Goal: Check status: Check status

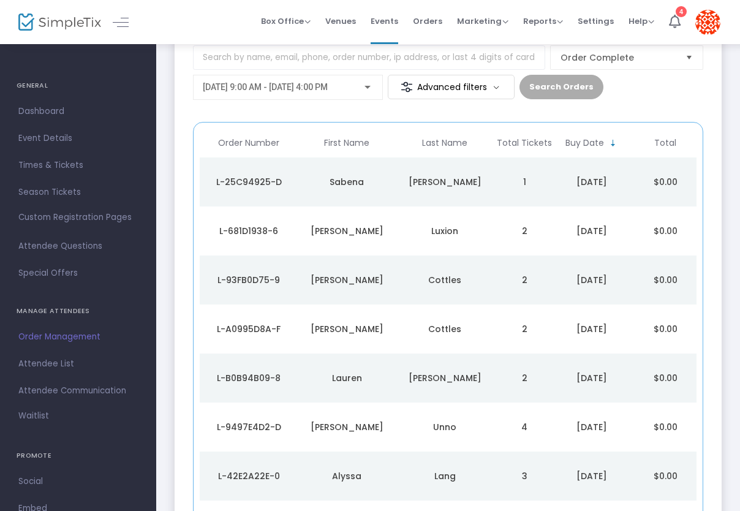
scroll to position [182, 0]
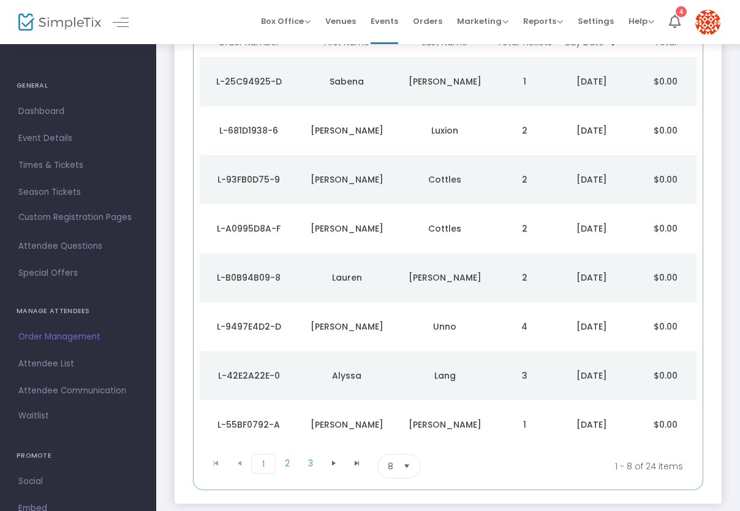
click at [243, 323] on div "L-9497E4D2-D" at bounding box center [249, 326] width 92 height 12
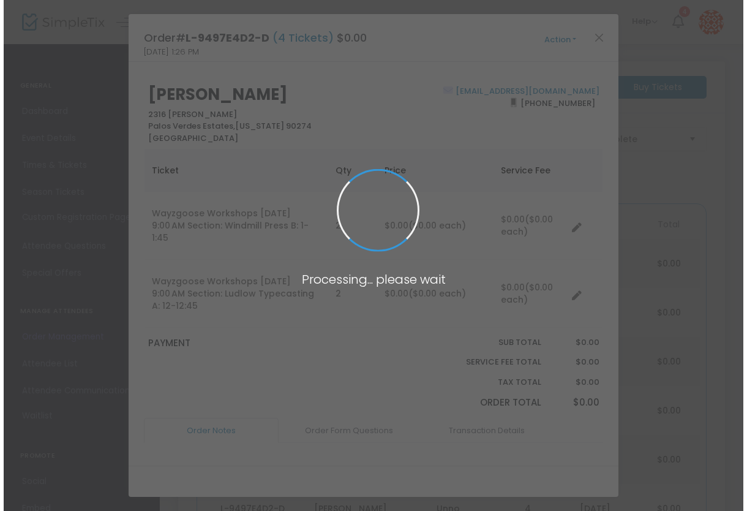
scroll to position [0, 0]
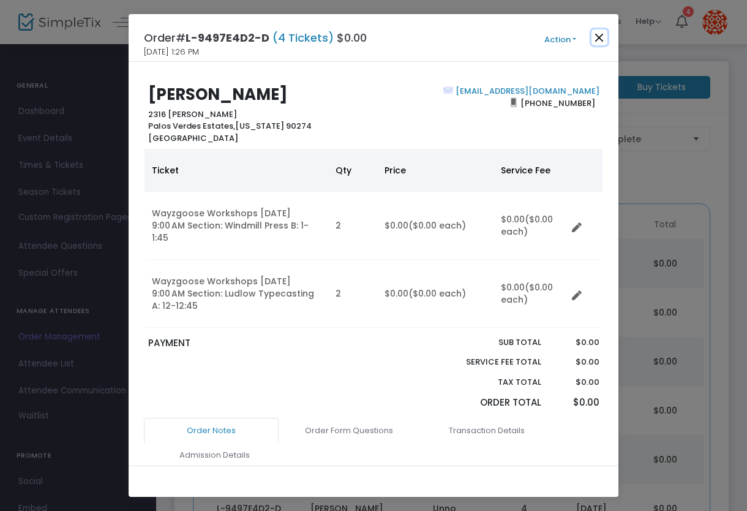
click at [599, 39] on button "Close" at bounding box center [600, 37] width 16 height 16
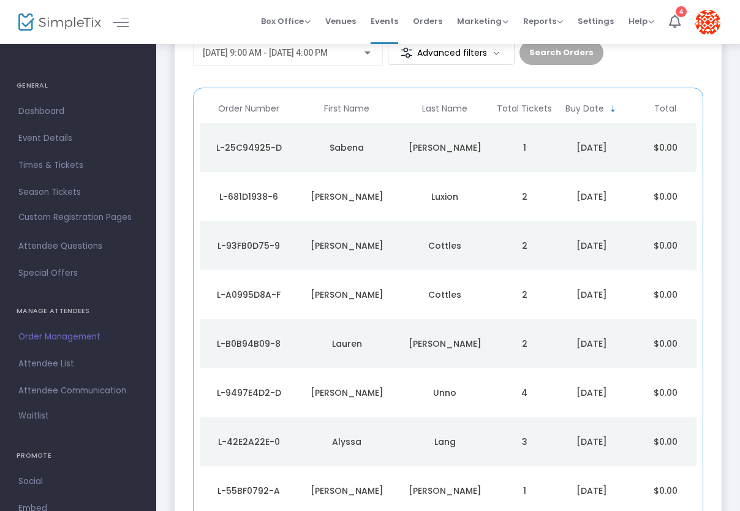
scroll to position [120, 0]
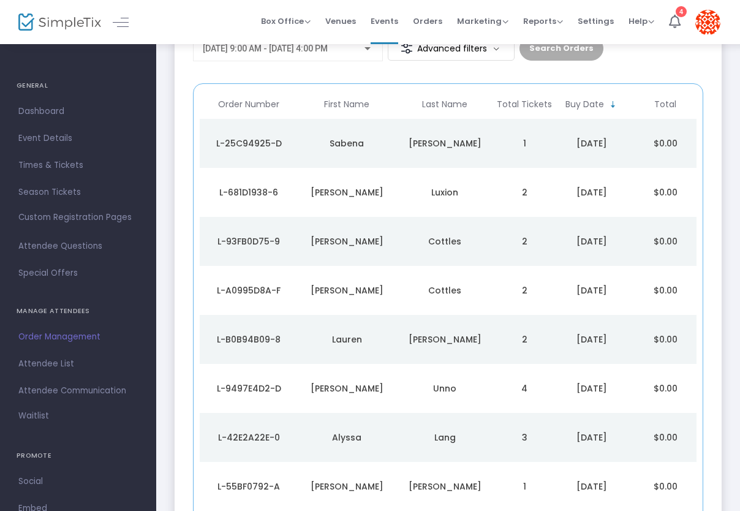
click at [252, 337] on div "L-B0B94B09-8" at bounding box center [249, 339] width 92 height 12
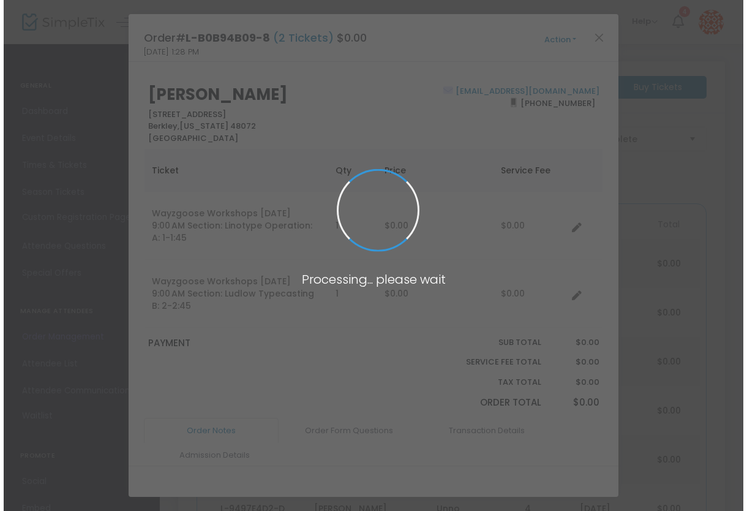
scroll to position [0, 0]
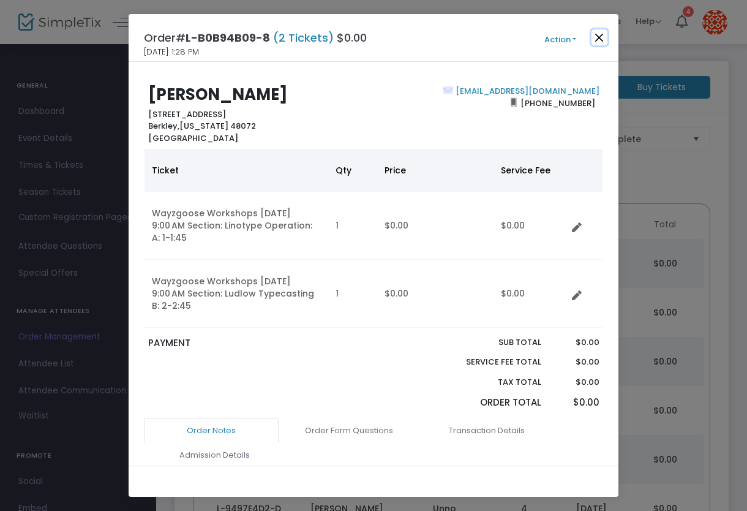
click at [603, 37] on button "Close" at bounding box center [600, 37] width 16 height 16
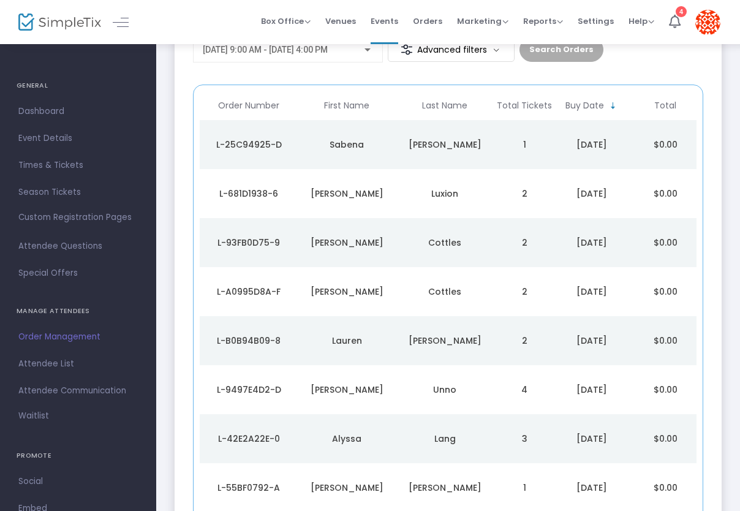
scroll to position [120, 0]
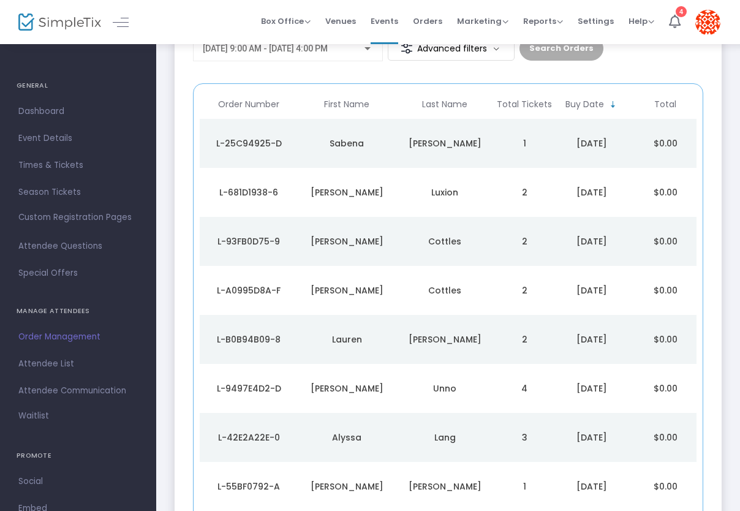
click at [263, 288] on div "L-A0995D8A-F" at bounding box center [249, 290] width 92 height 12
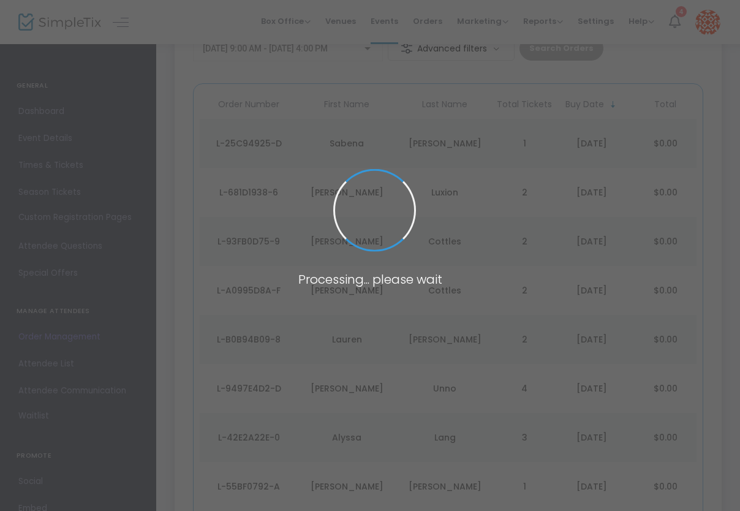
scroll to position [0, 0]
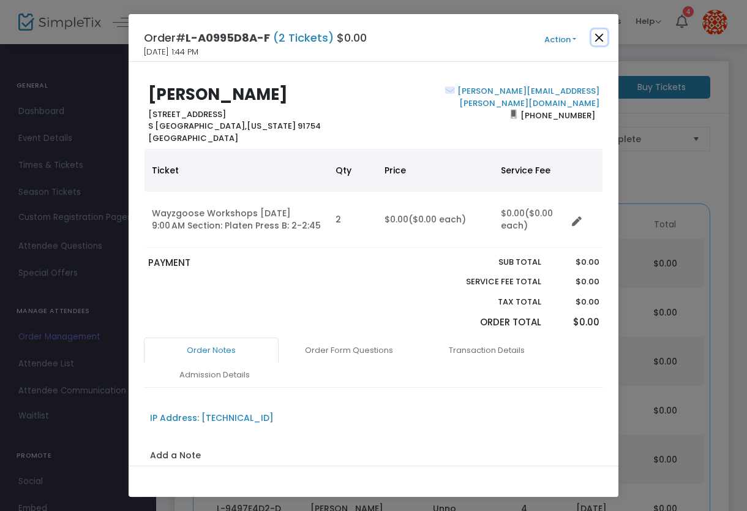
click at [598, 38] on button "Close" at bounding box center [600, 37] width 16 height 16
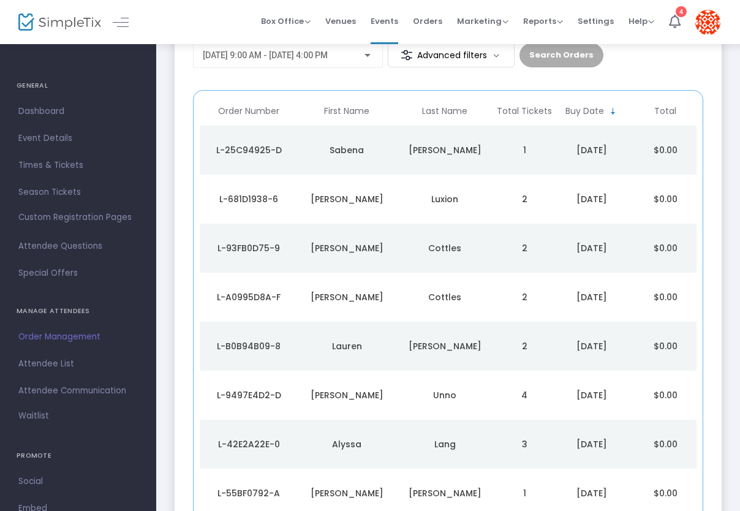
scroll to position [120, 0]
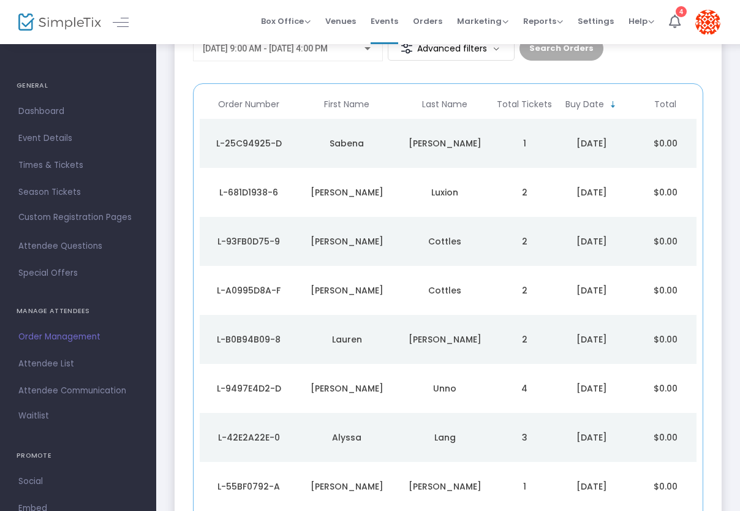
click at [260, 242] on div "L-93FB0D75-9" at bounding box center [249, 241] width 92 height 12
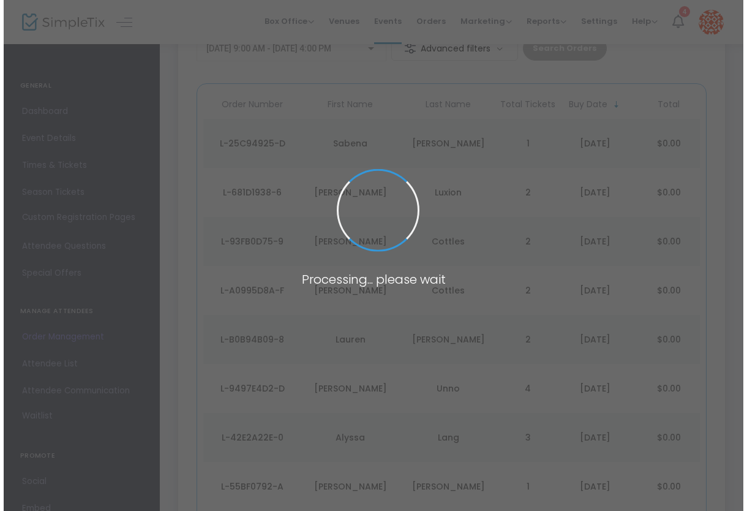
scroll to position [0, 0]
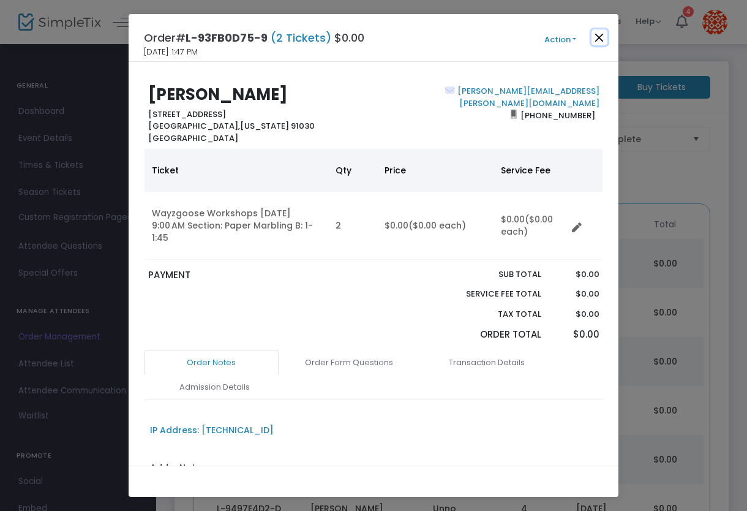
click at [597, 39] on button "Close" at bounding box center [600, 37] width 16 height 16
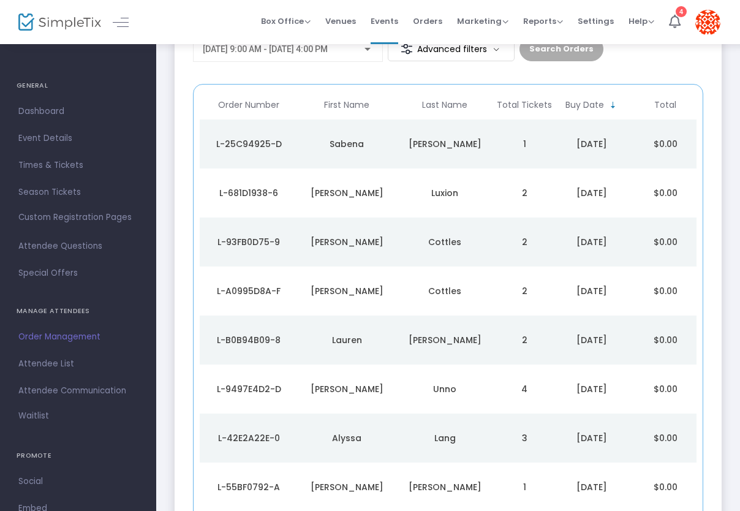
scroll to position [120, 0]
click at [345, 195] on div "[PERSON_NAME]" at bounding box center [347, 192] width 92 height 12
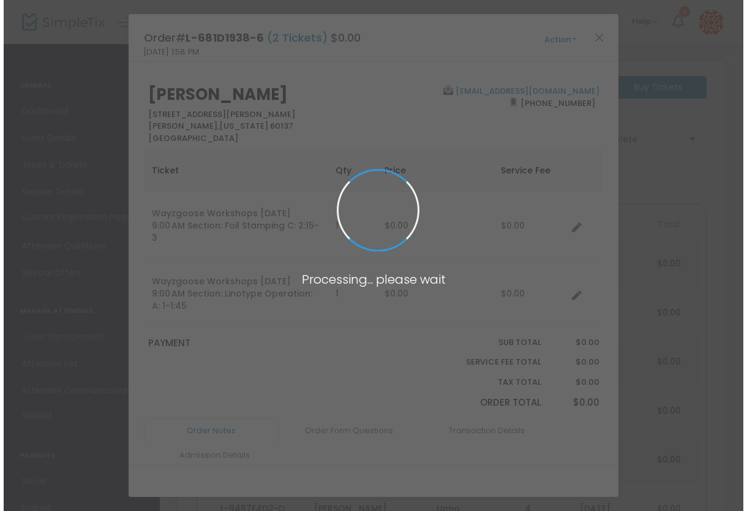
scroll to position [0, 0]
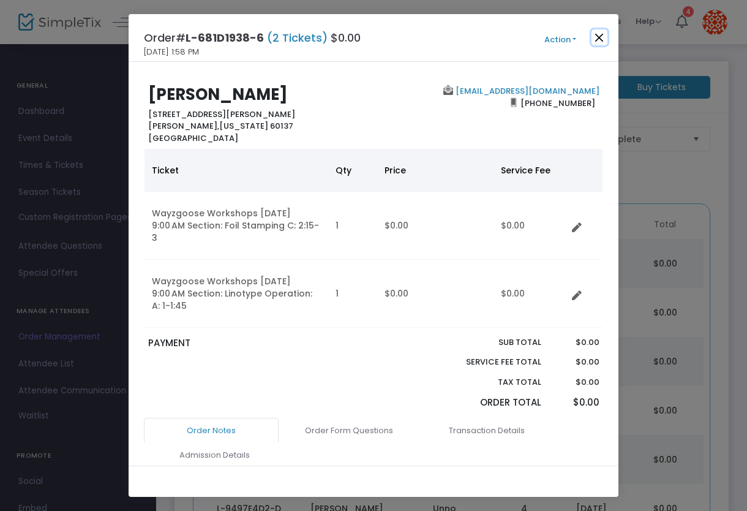
click at [596, 34] on button "Close" at bounding box center [600, 37] width 16 height 16
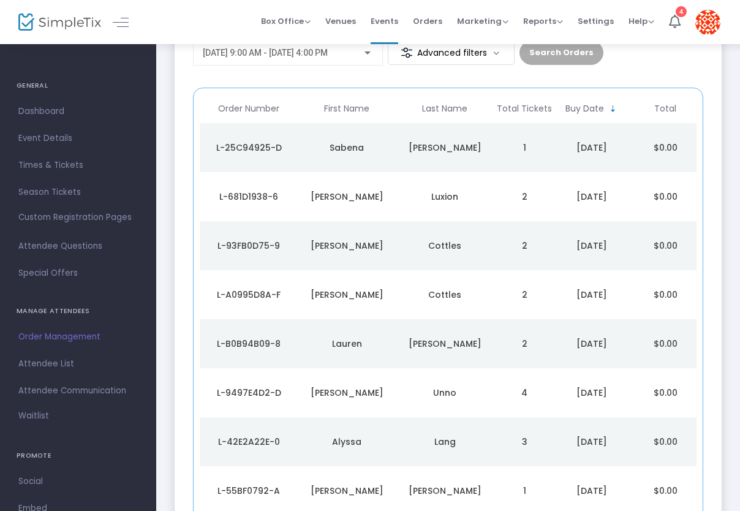
scroll to position [120, 0]
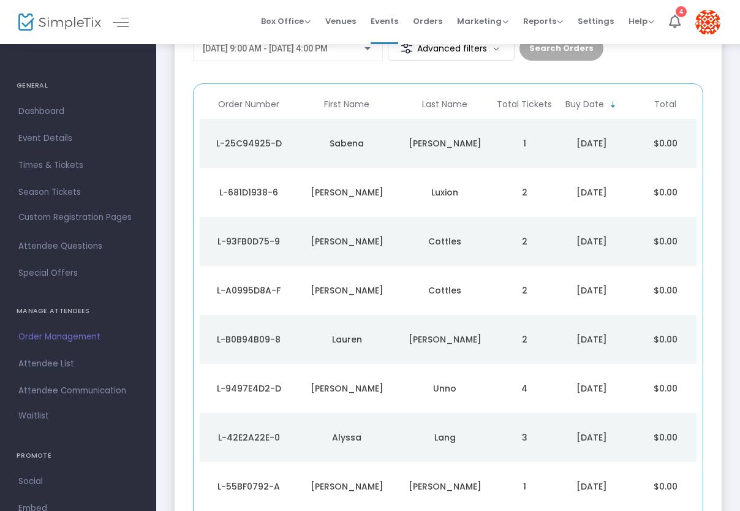
click at [264, 140] on div "L-25C94925-D" at bounding box center [249, 143] width 92 height 12
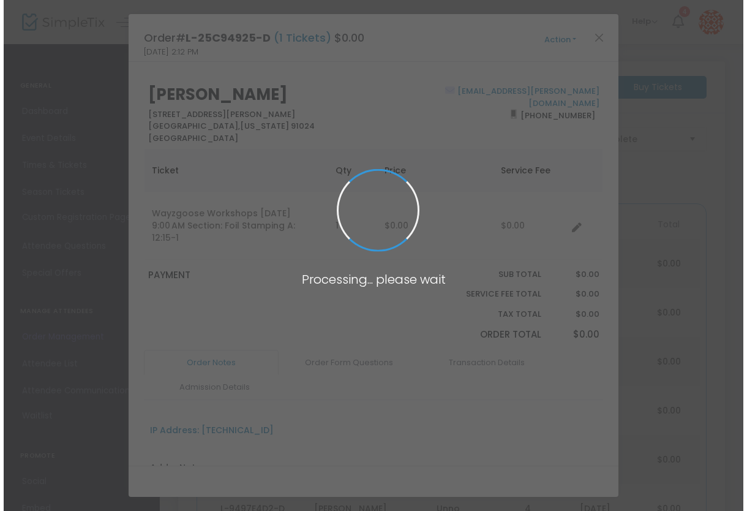
scroll to position [0, 0]
